Goal: Information Seeking & Learning: Learn about a topic

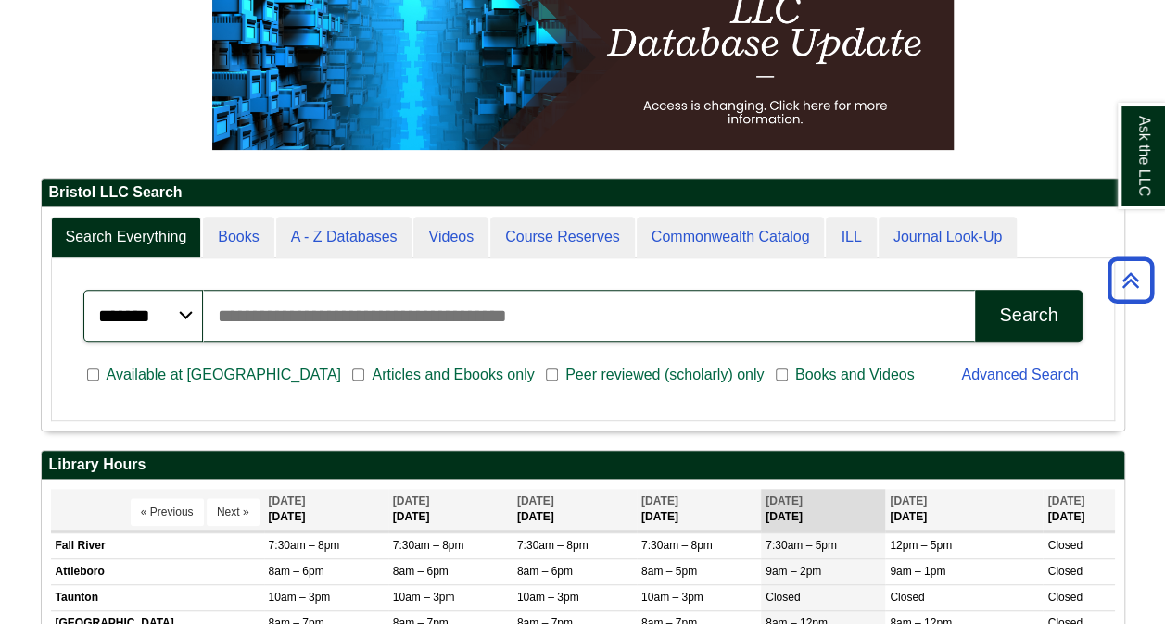
click at [430, 306] on input "Search articles, books, journals & more" at bounding box center [589, 316] width 772 height 52
paste input "**********"
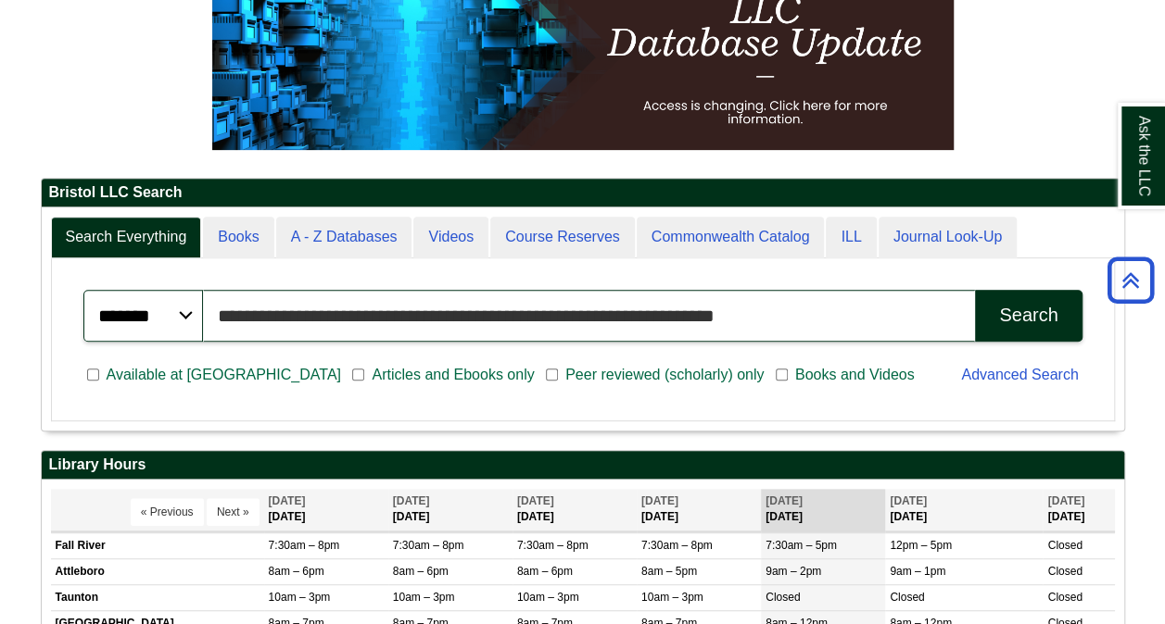
type input "**********"
click at [975, 290] on button "Search" at bounding box center [1028, 316] width 107 height 52
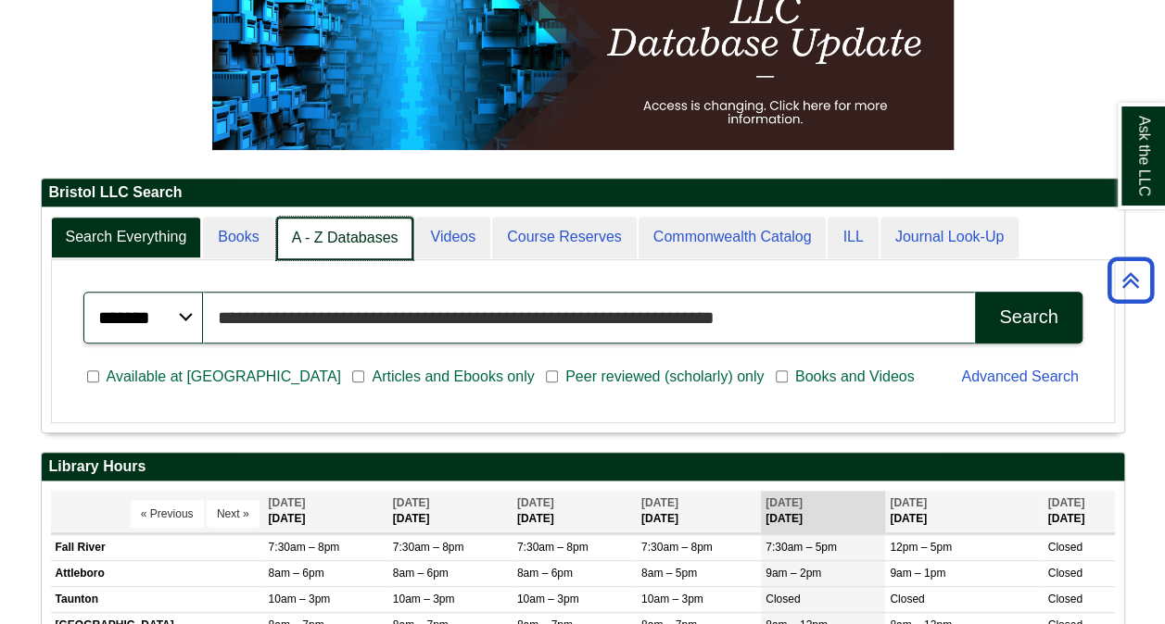
scroll to position [9, 9]
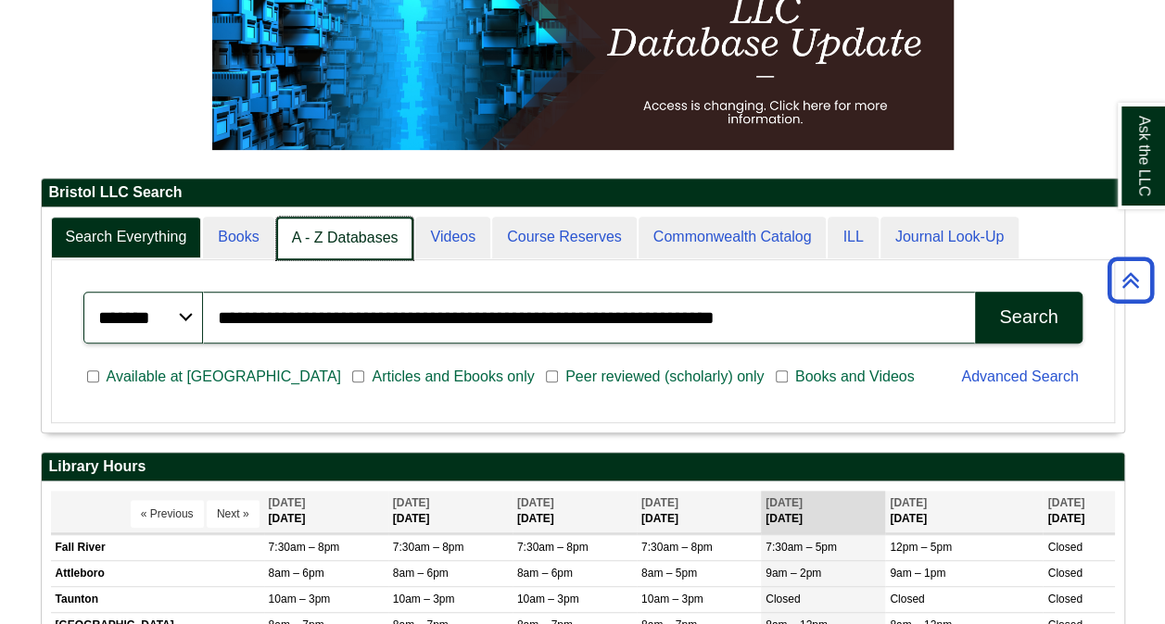
click at [360, 244] on link "A - Z Databases" at bounding box center [345, 239] width 138 height 44
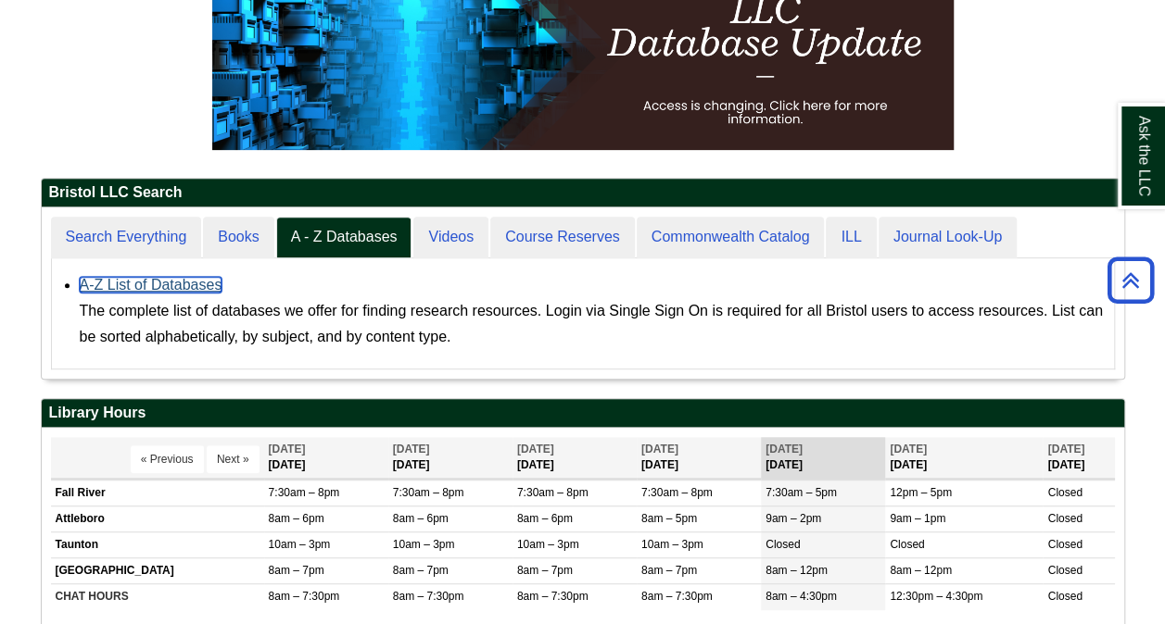
click at [177, 284] on link "A-Z List of Databases" at bounding box center [151, 285] width 143 height 16
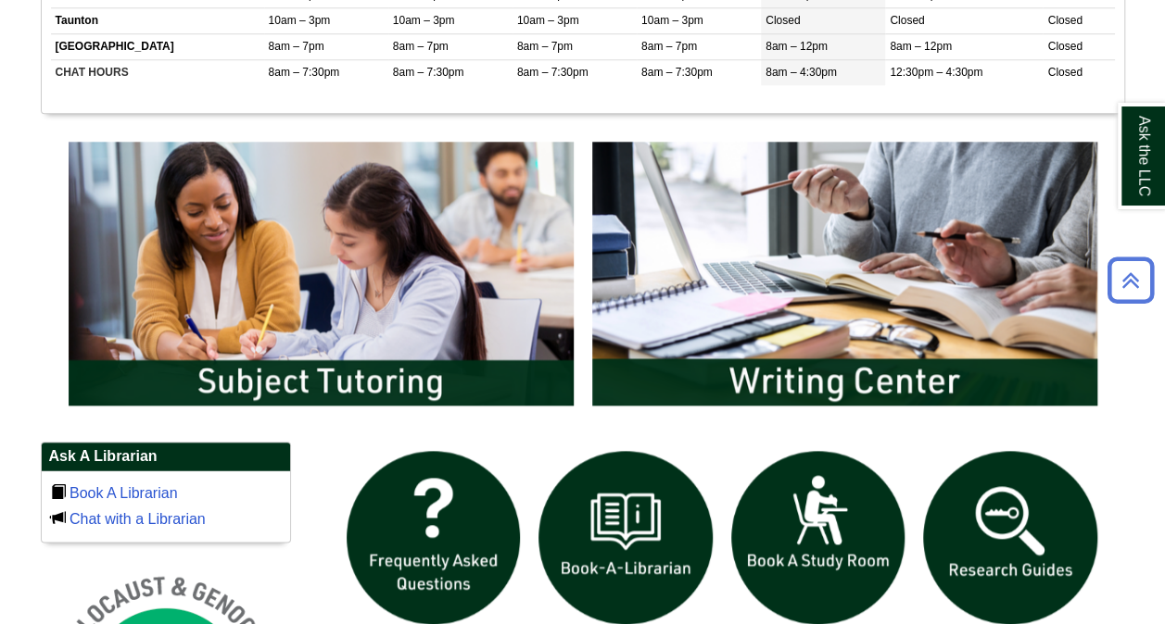
scroll to position [1019, 0]
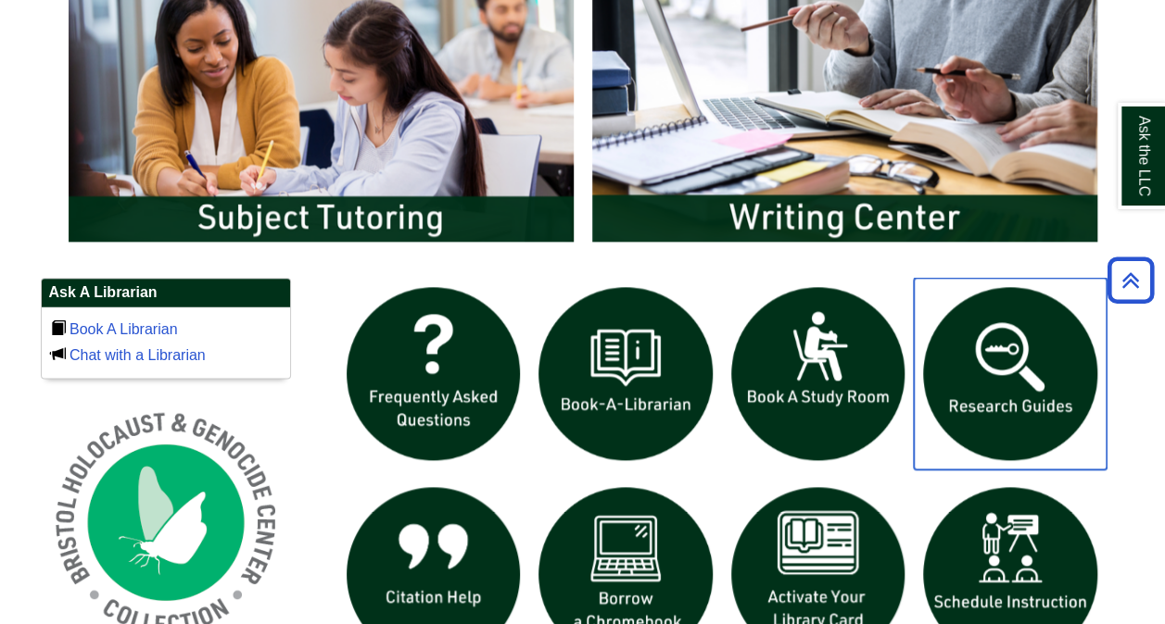
click at [1015, 397] on img "slideshow" at bounding box center [1010, 374] width 193 height 193
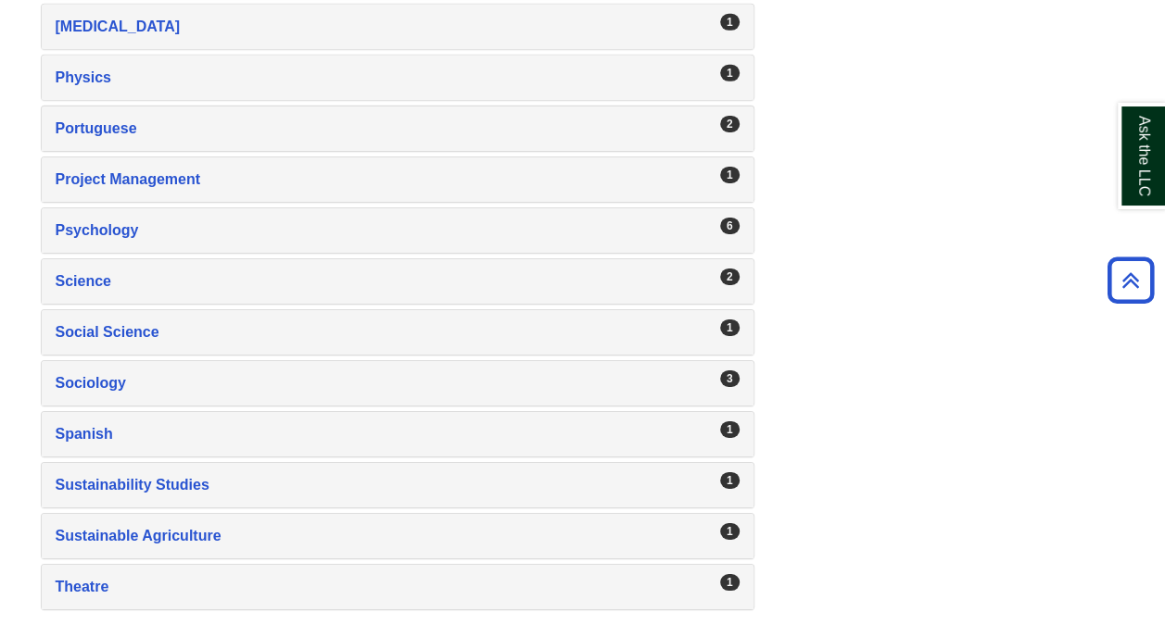
scroll to position [2967, 0]
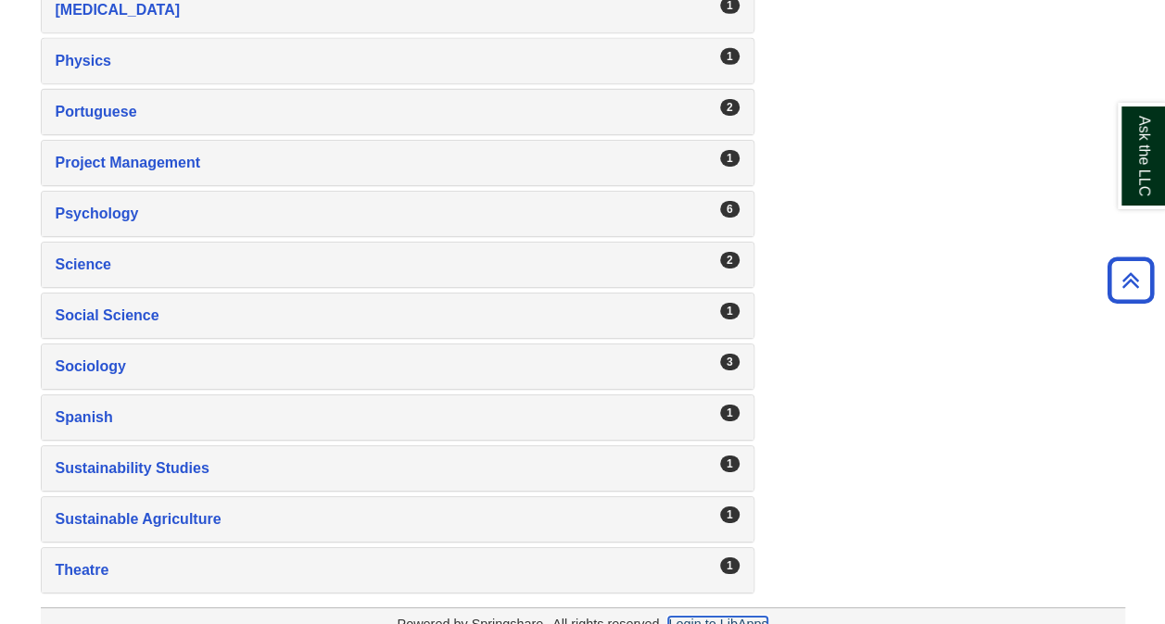
click at [719, 617] on link "Login to LibApps" at bounding box center [717, 624] width 99 height 15
